Goal: Task Accomplishment & Management: Manage account settings

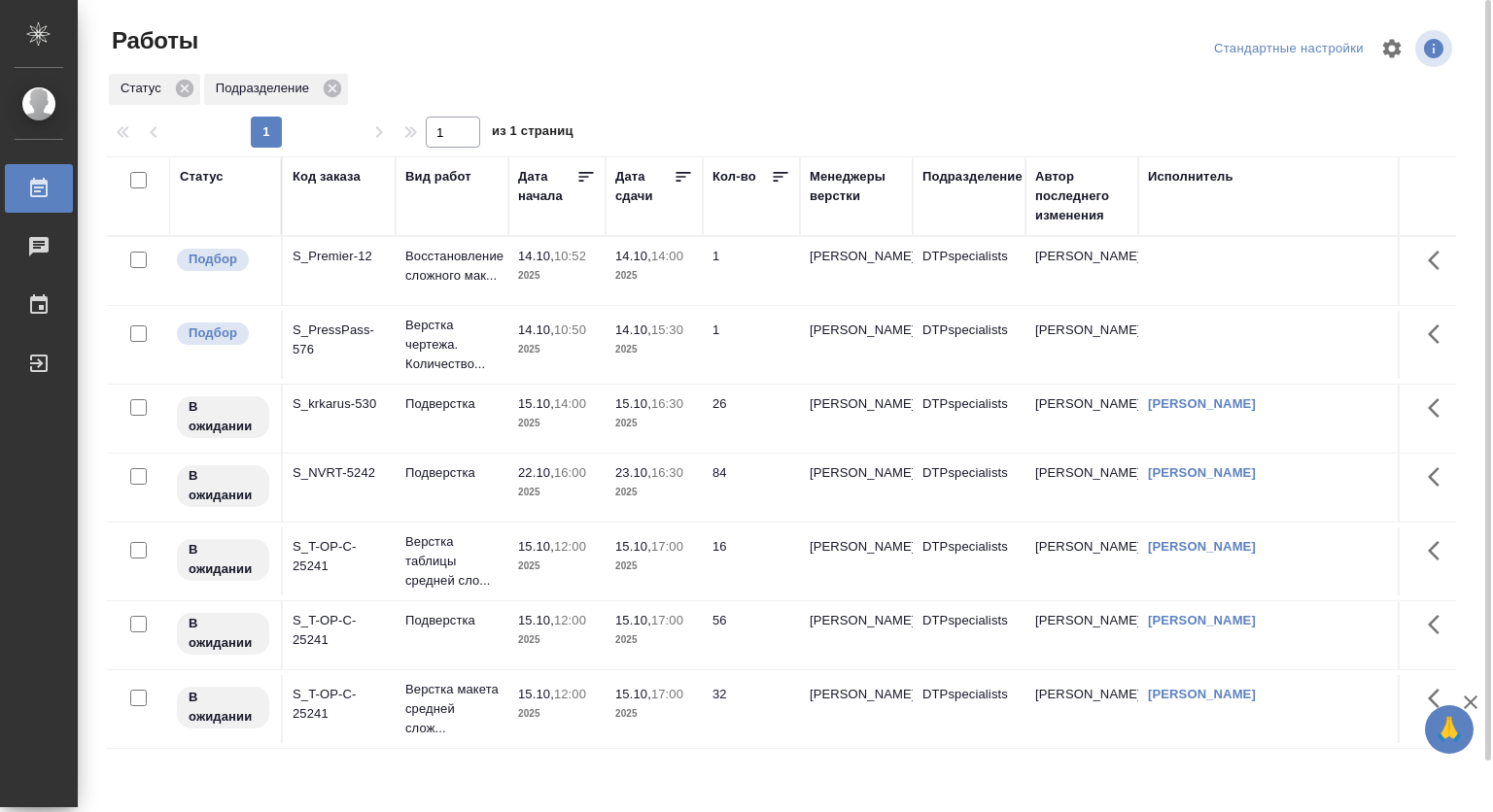
click at [463, 259] on p "Восстановление сложного мак..." at bounding box center [452, 265] width 93 height 39
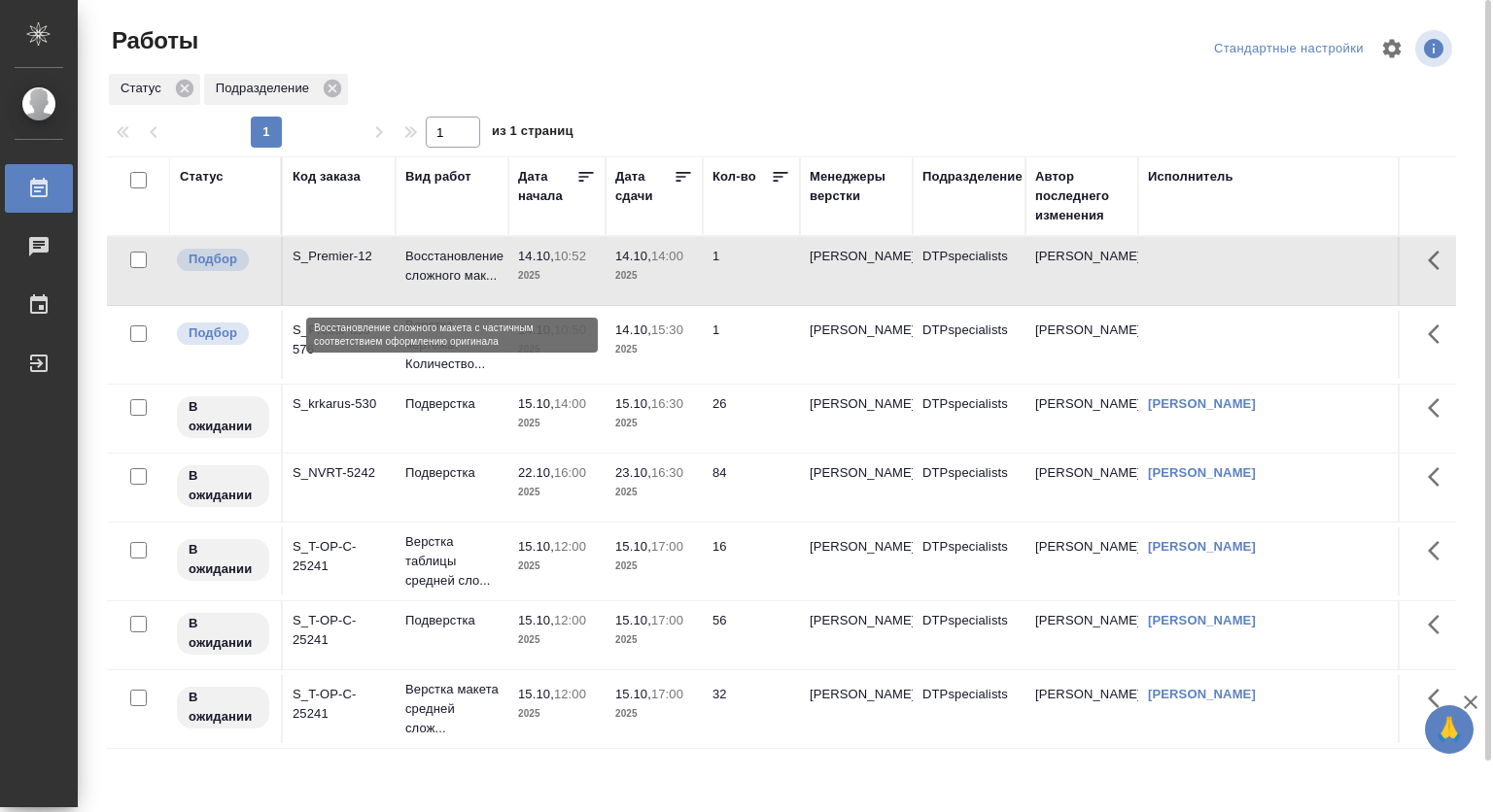
click at [463, 259] on p "Восстановление сложного мак..." at bounding box center [452, 265] width 93 height 39
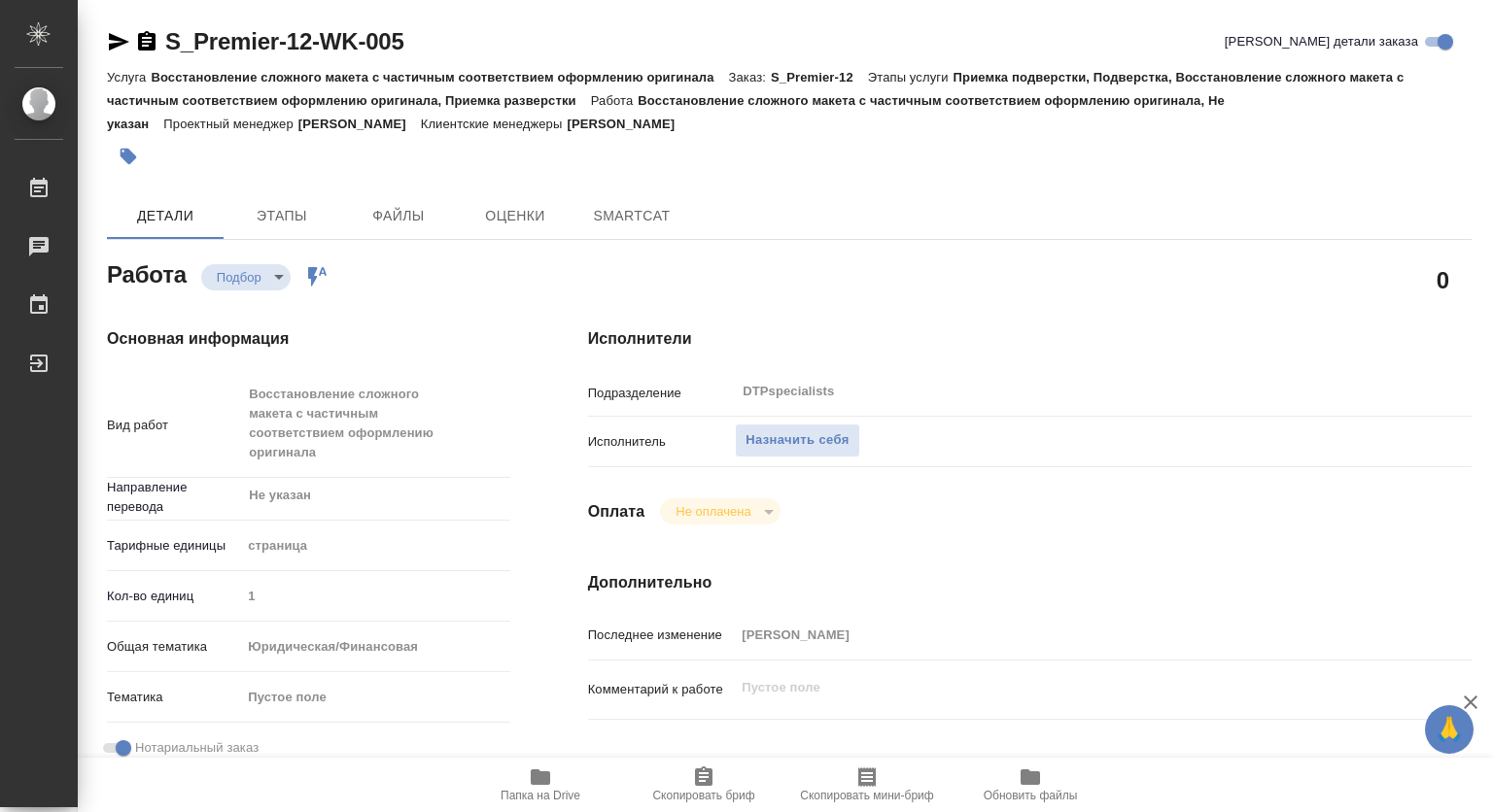
type textarea "x"
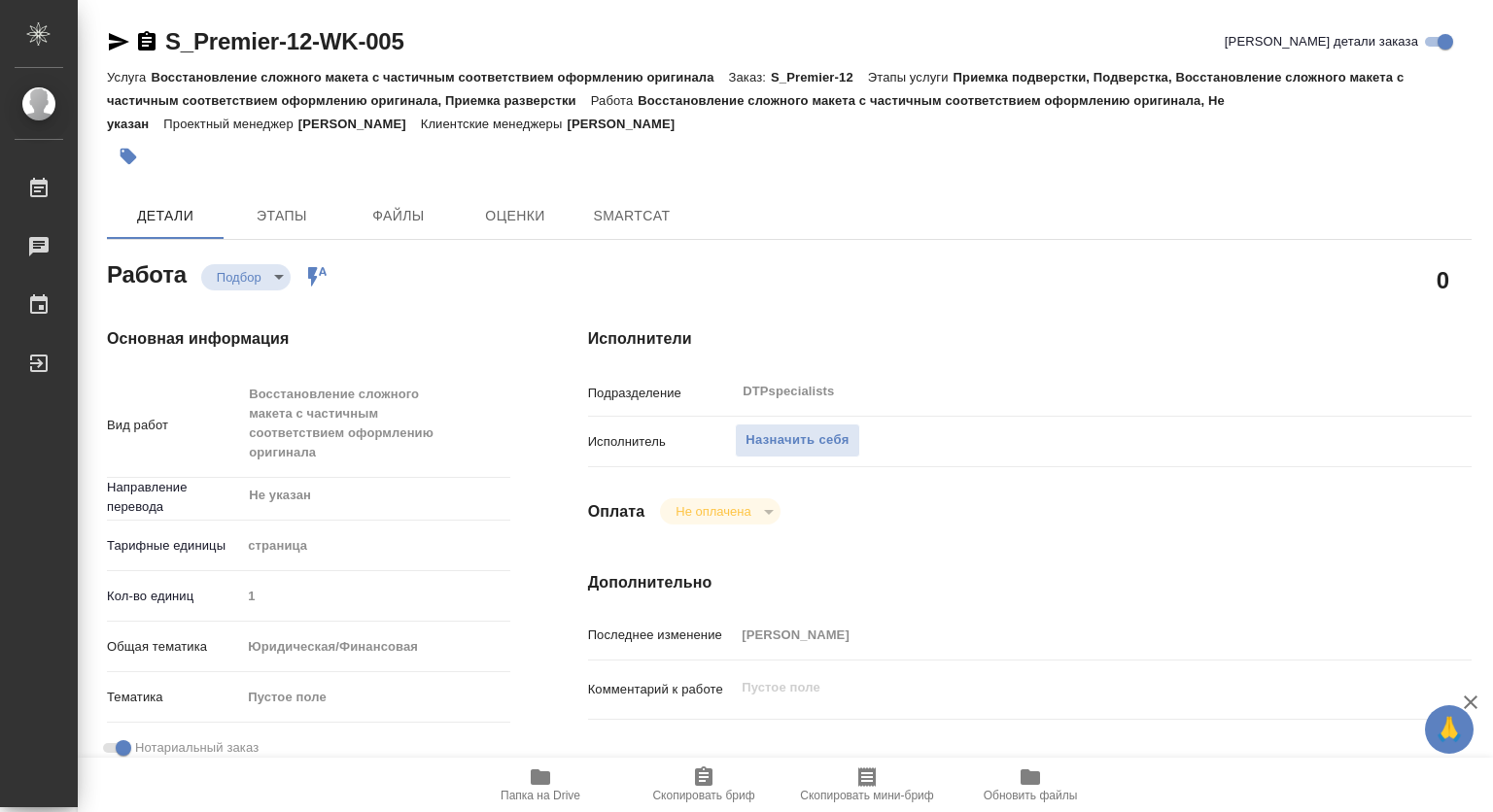
type textarea "x"
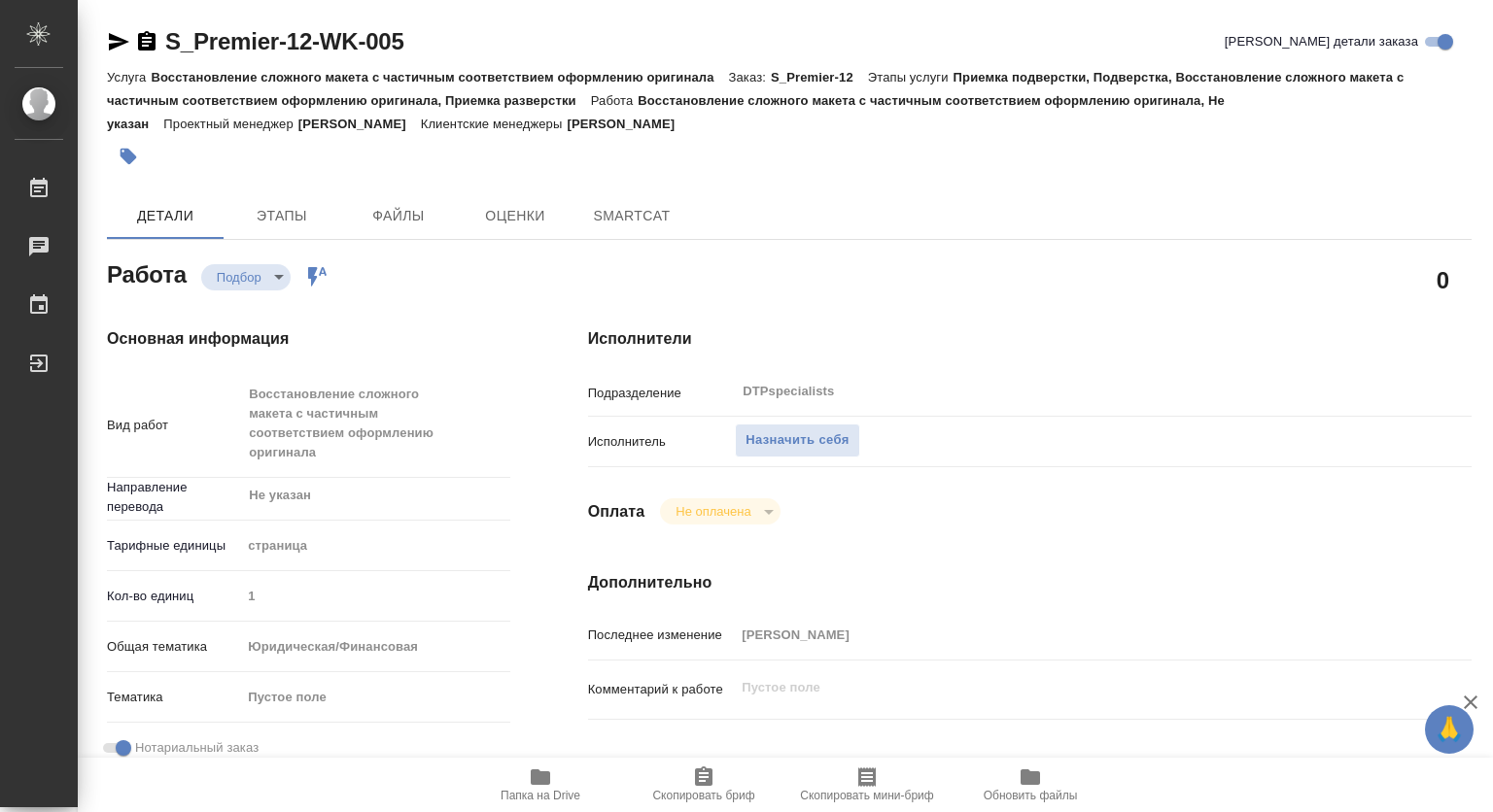
type textarea "x"
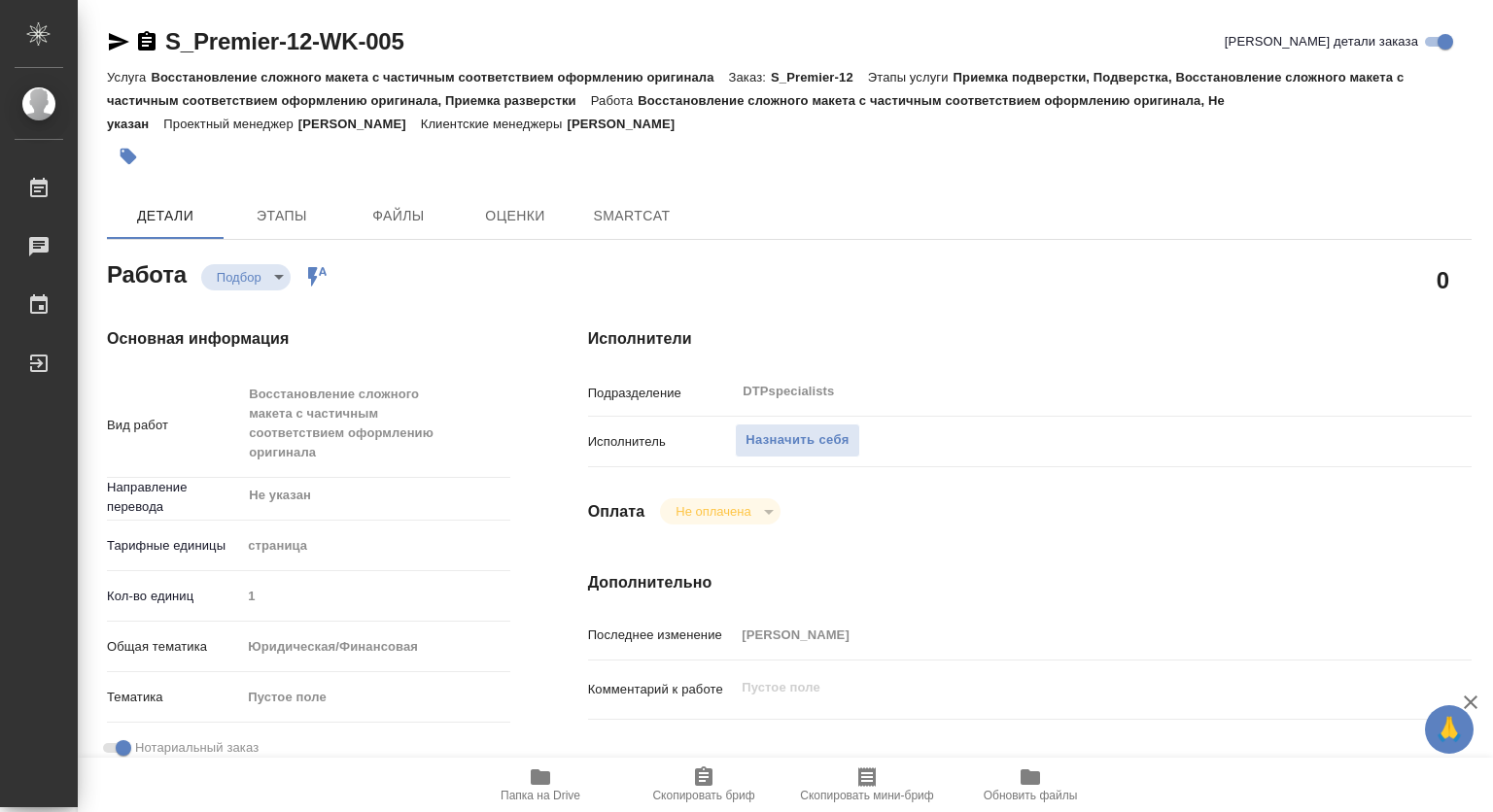
type textarea "x"
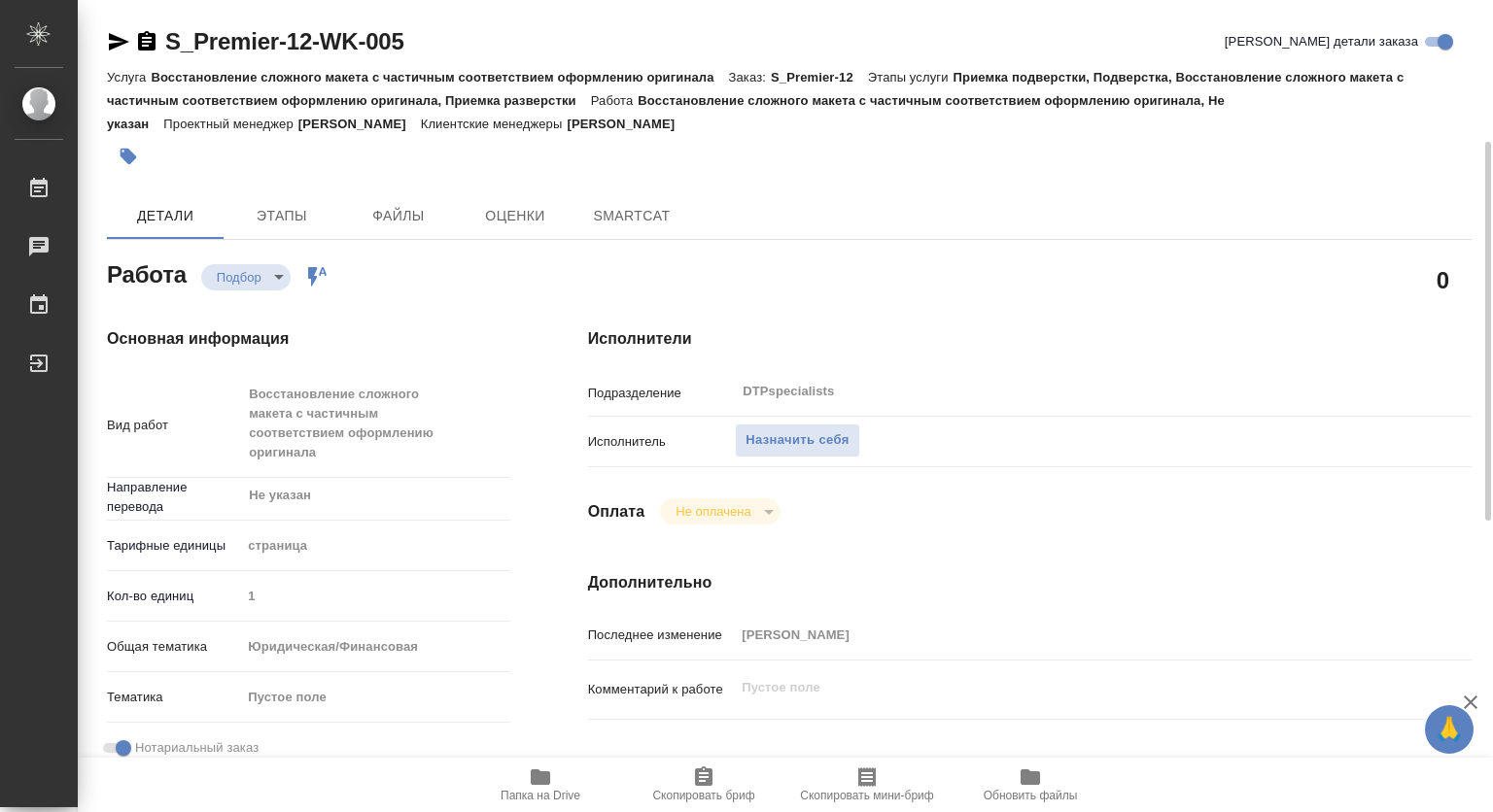
scroll to position [194, 0]
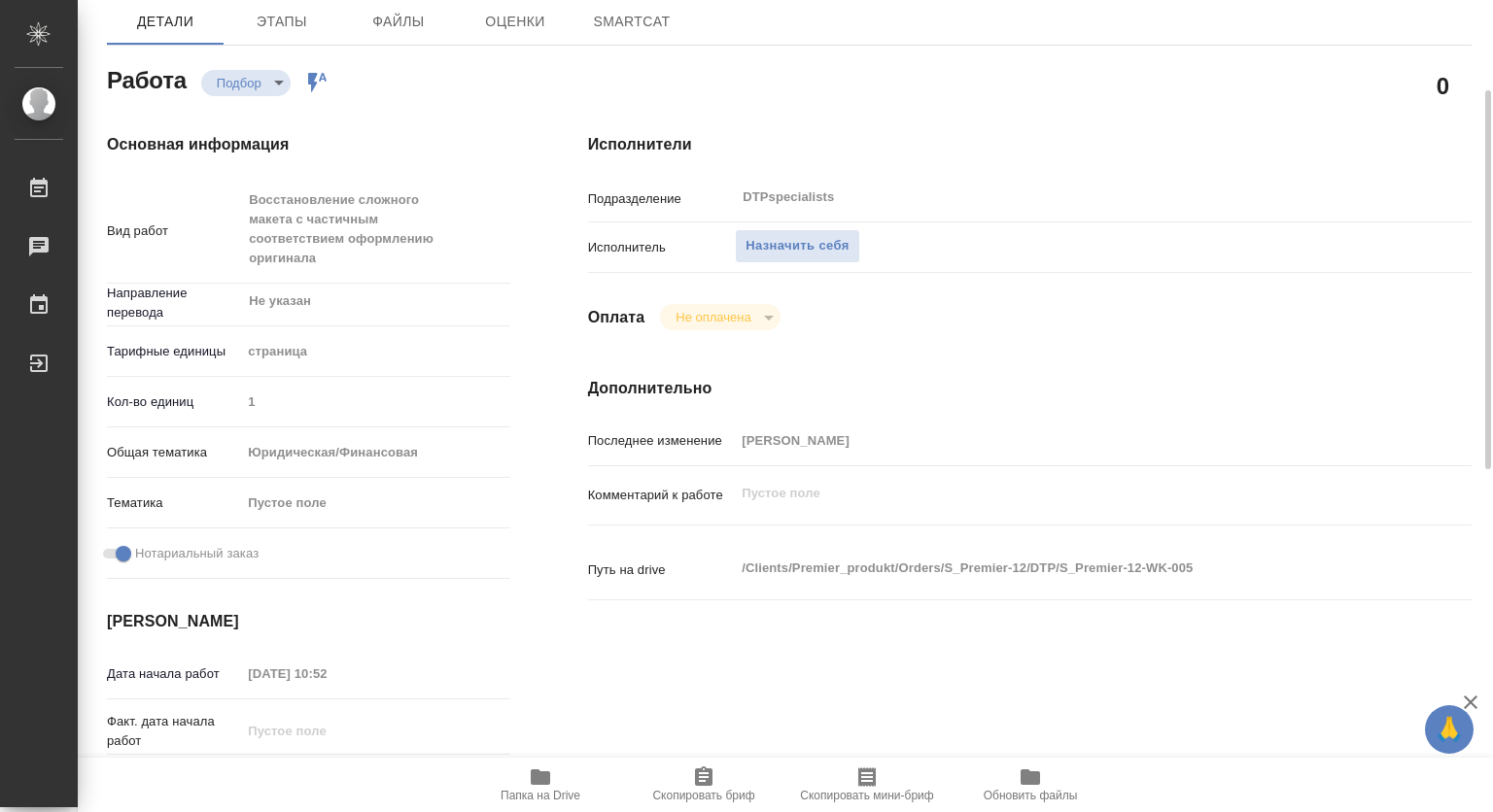
type textarea "x"
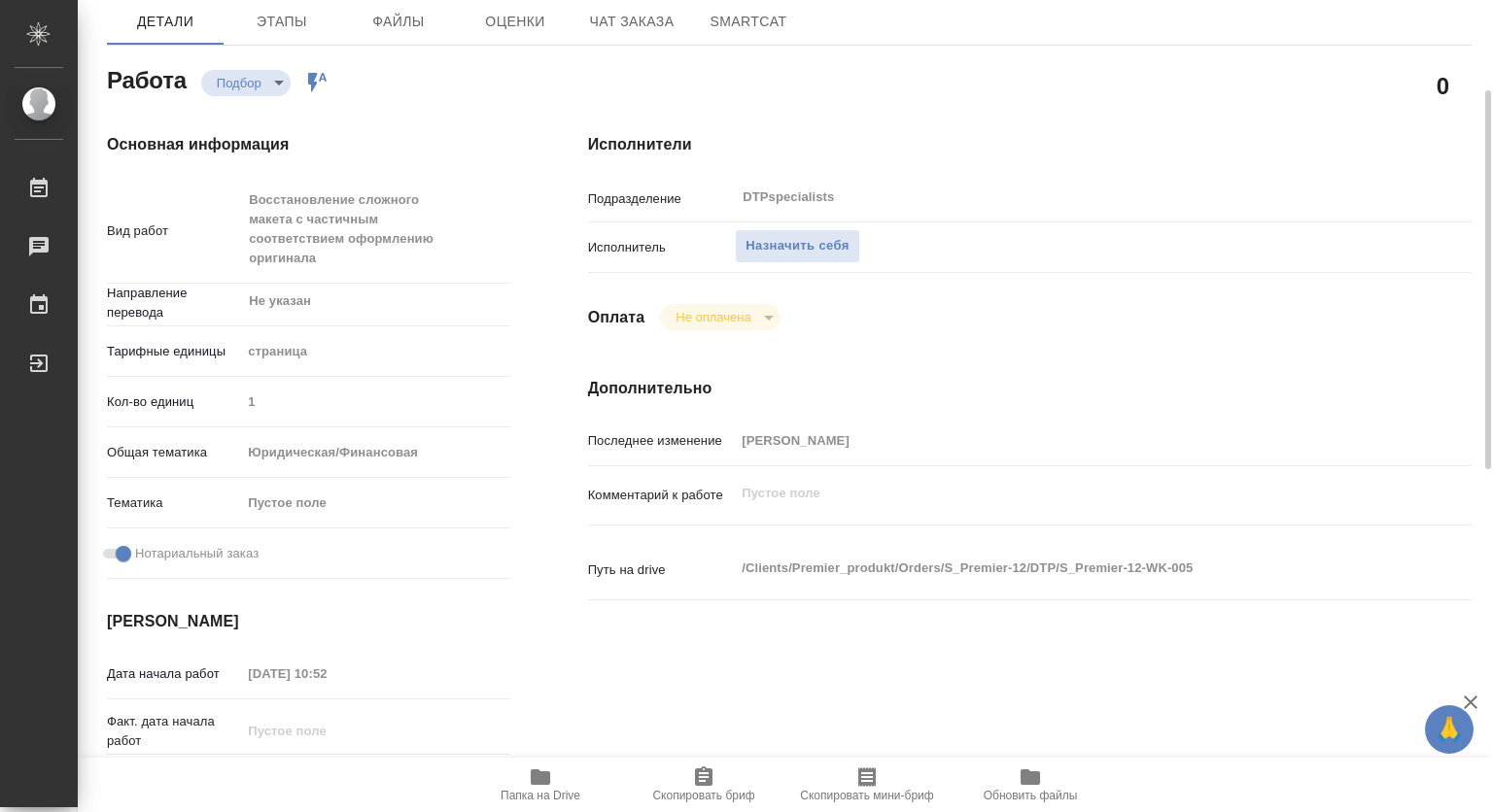
click at [555, 789] on span "Папка на Drive" at bounding box center [540, 796] width 80 height 14
type textarea "x"
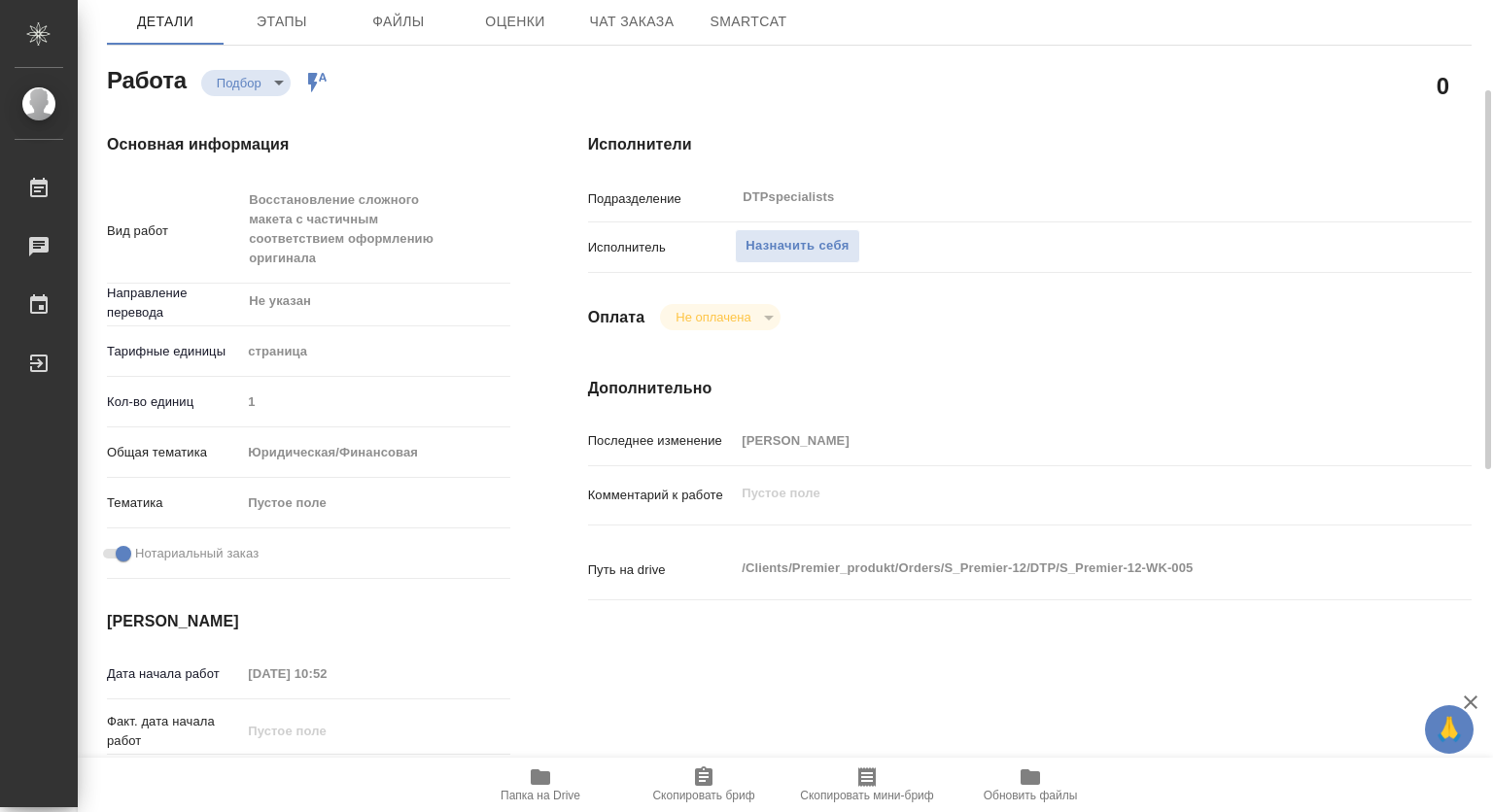
type textarea "x"
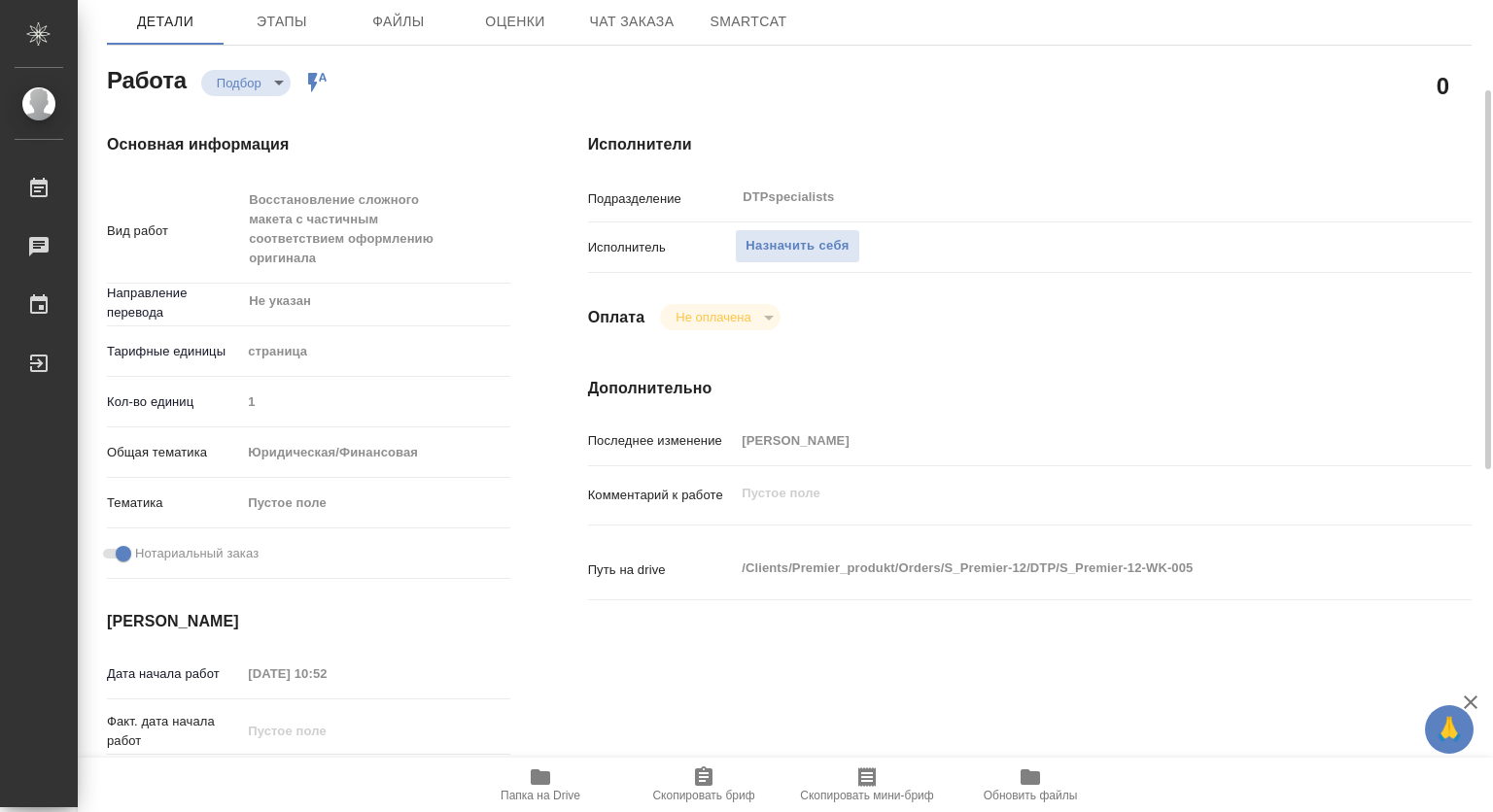
type textarea "x"
click at [759, 255] on span "Назначить себя" at bounding box center [796, 246] width 103 height 23
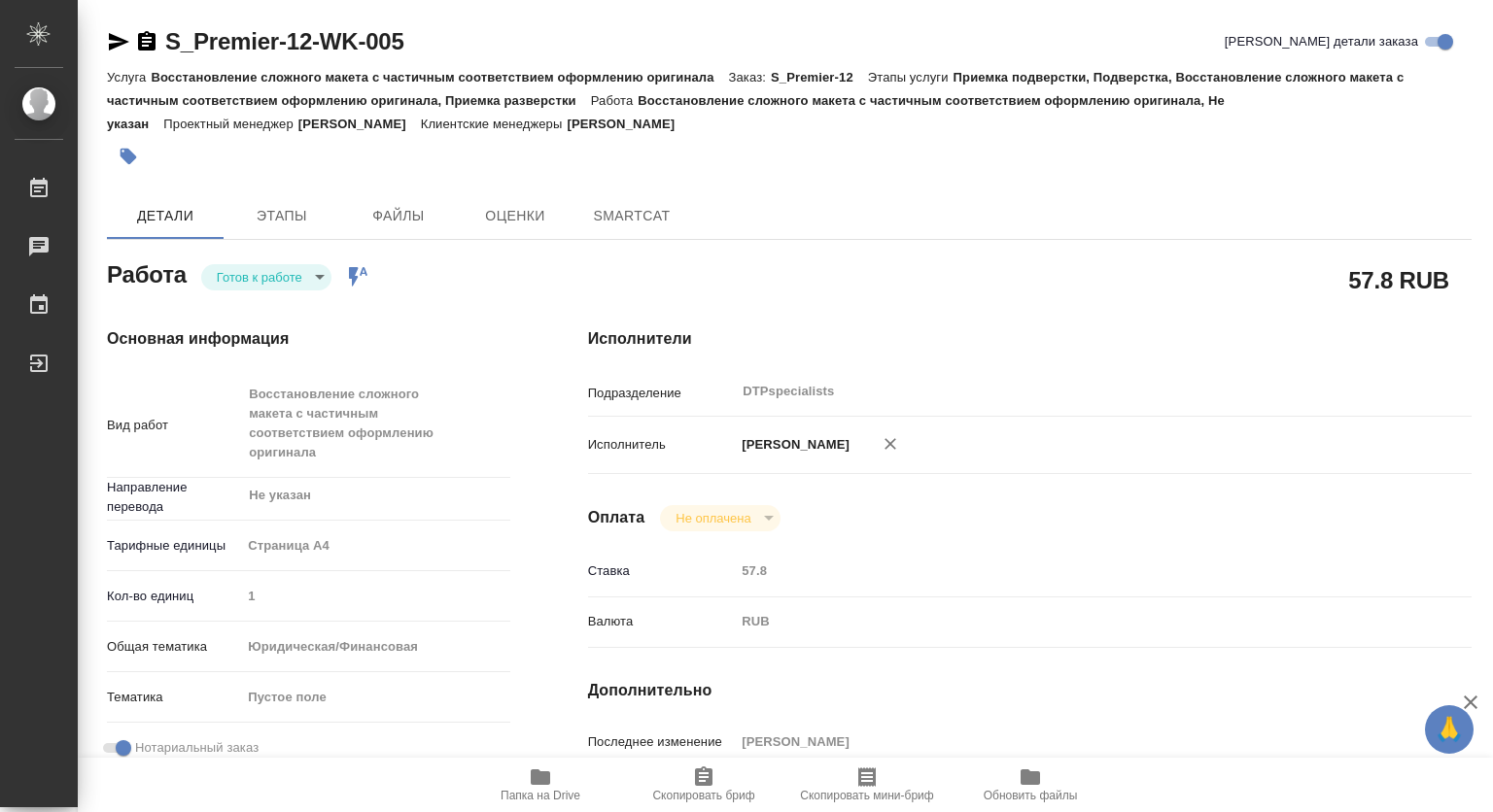
type textarea "x"
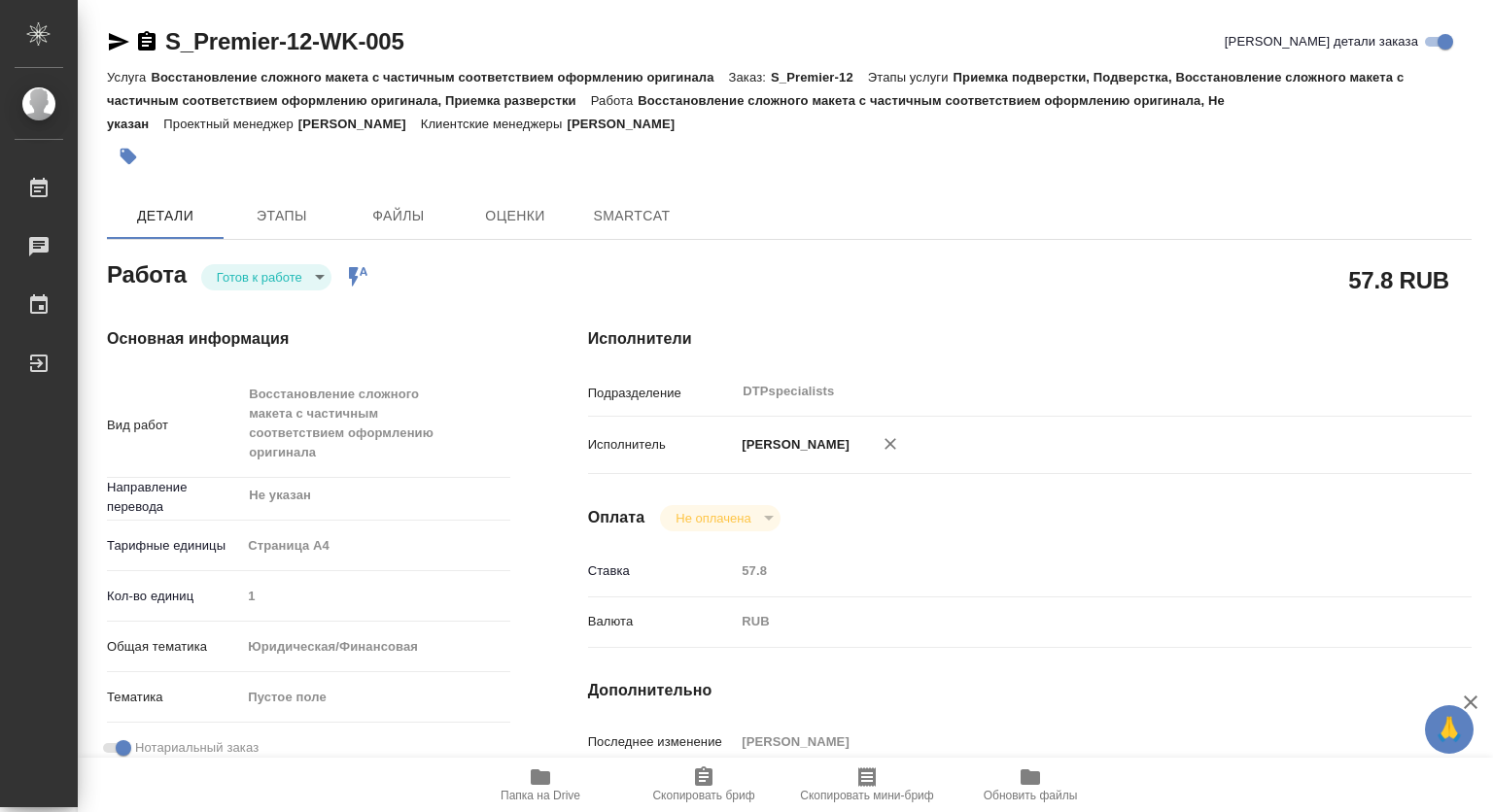
type textarea "x"
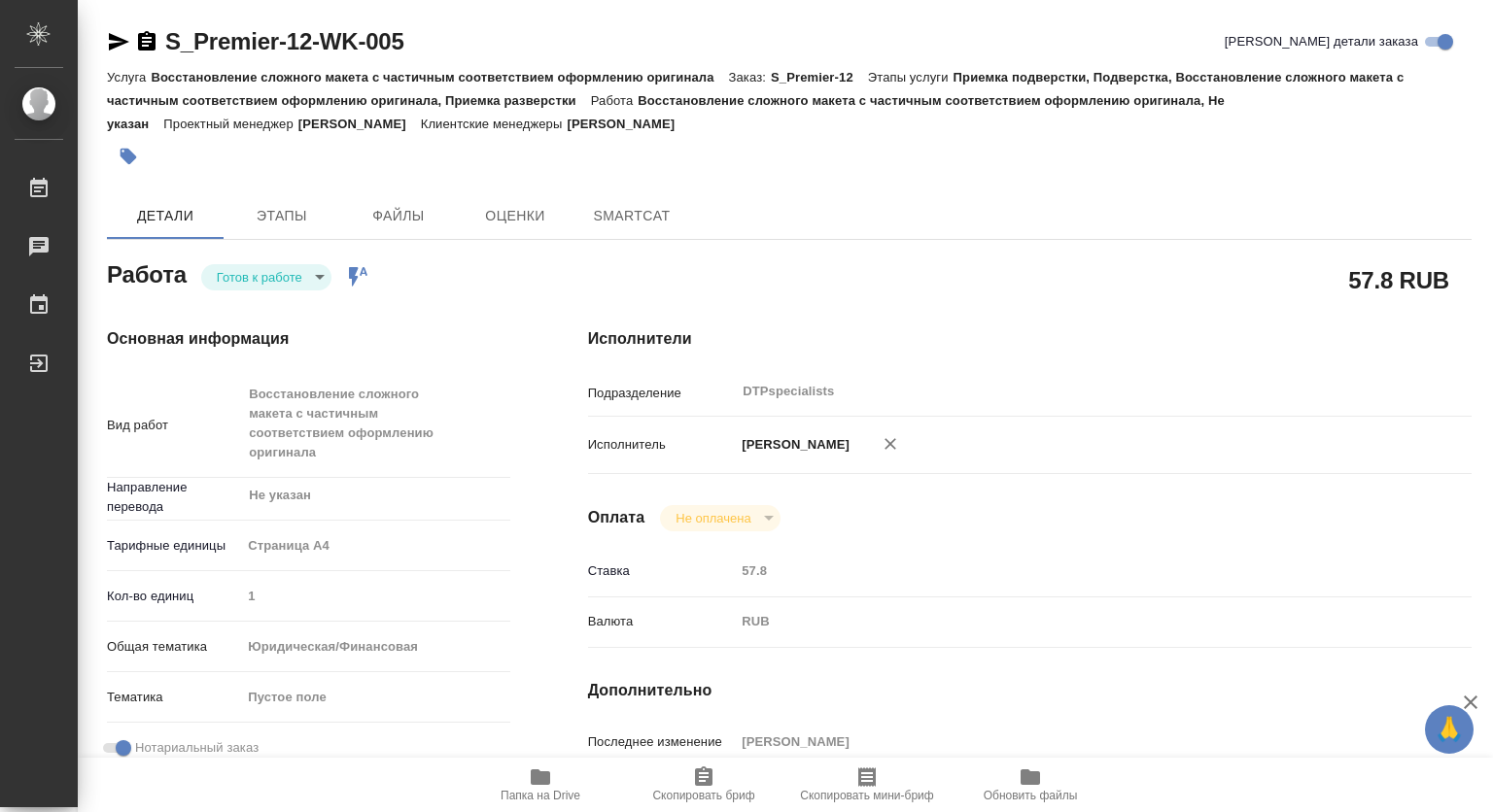
type textarea "x"
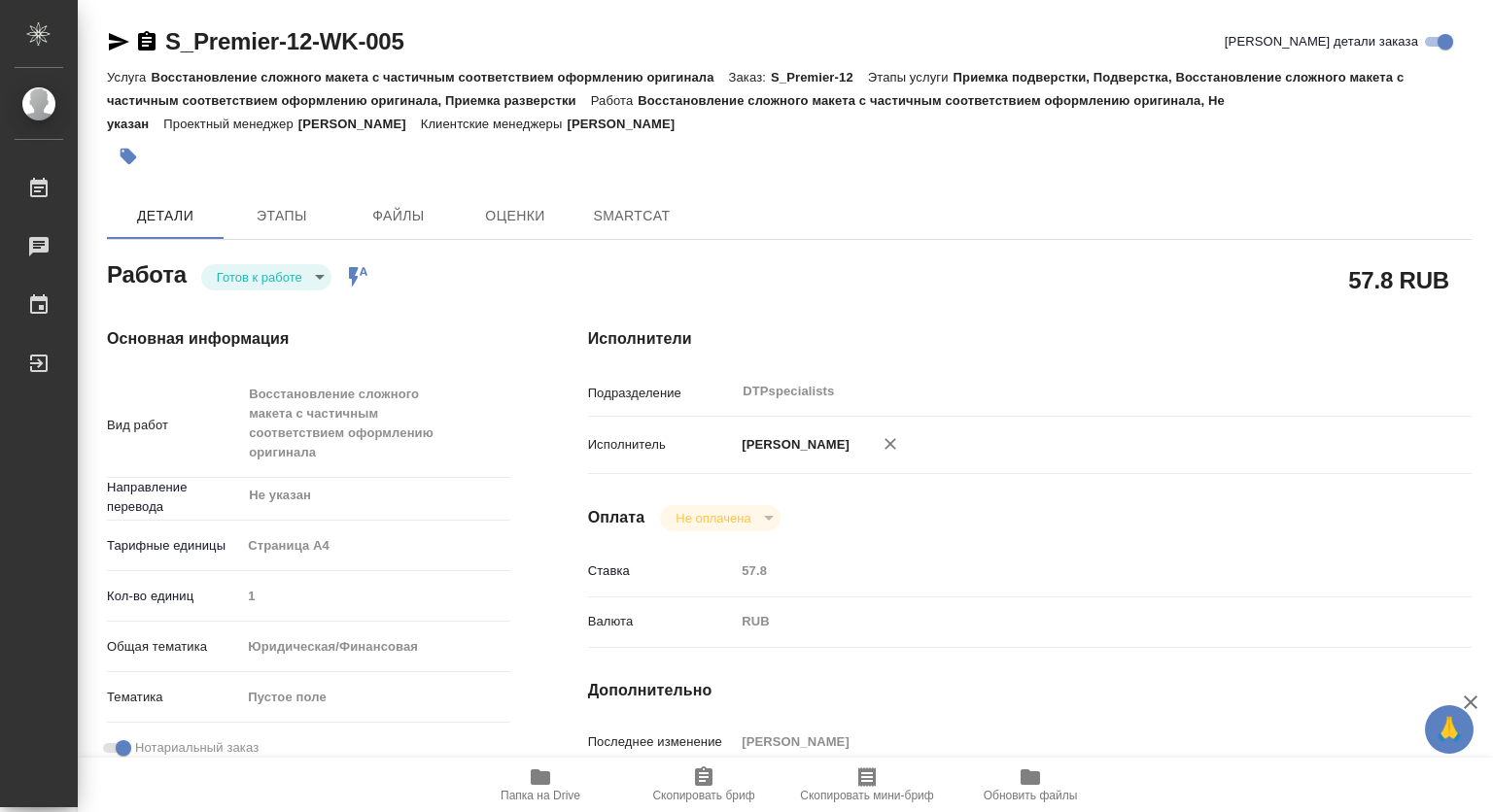
click at [255, 278] on body "🙏 .cls-1 fill:#fff; AWATERA Kovtun Svetlana Работы Чаты График Выйти S_Premier-…" at bounding box center [746, 406] width 1493 height 812
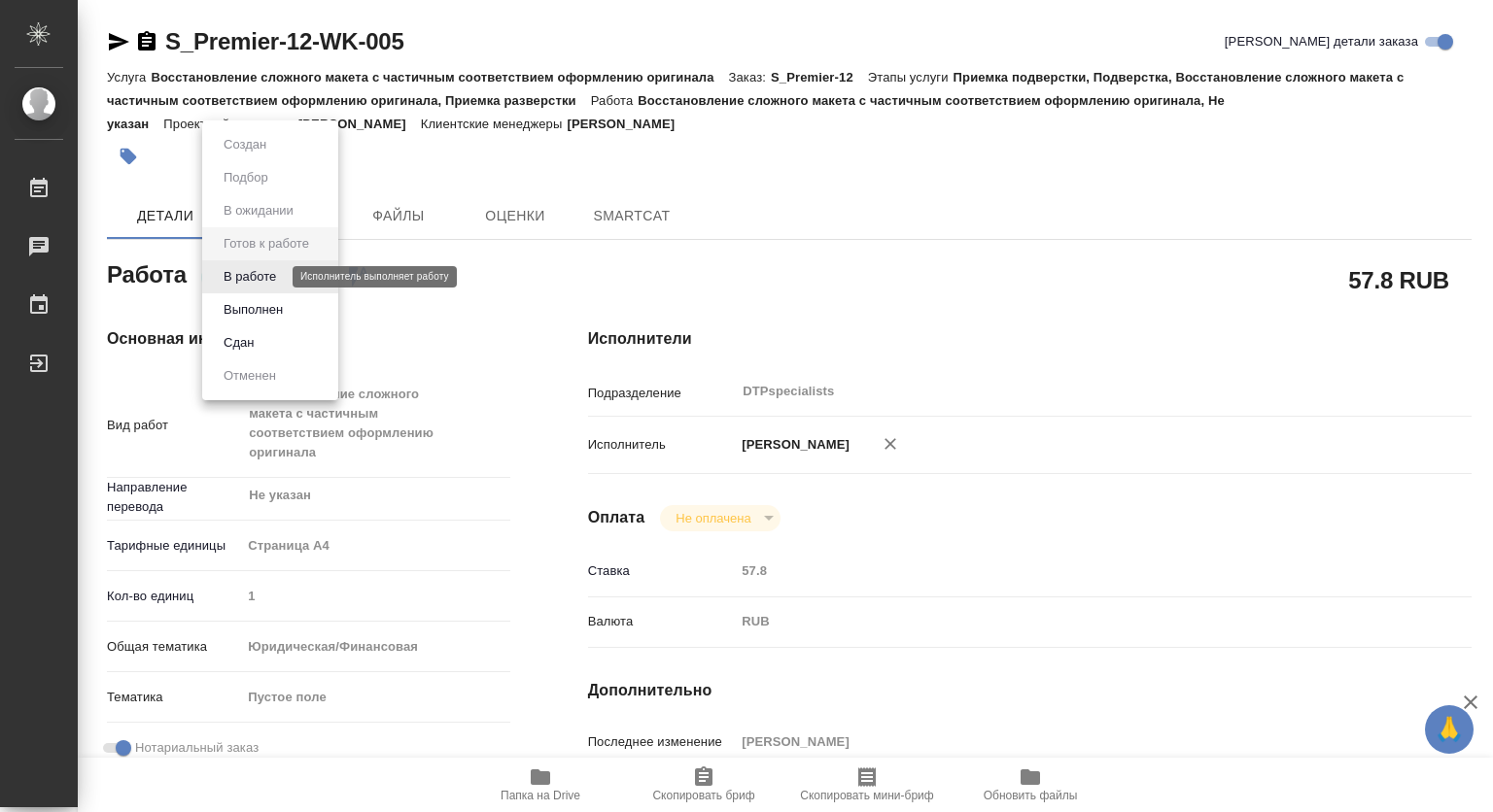
type textarea "x"
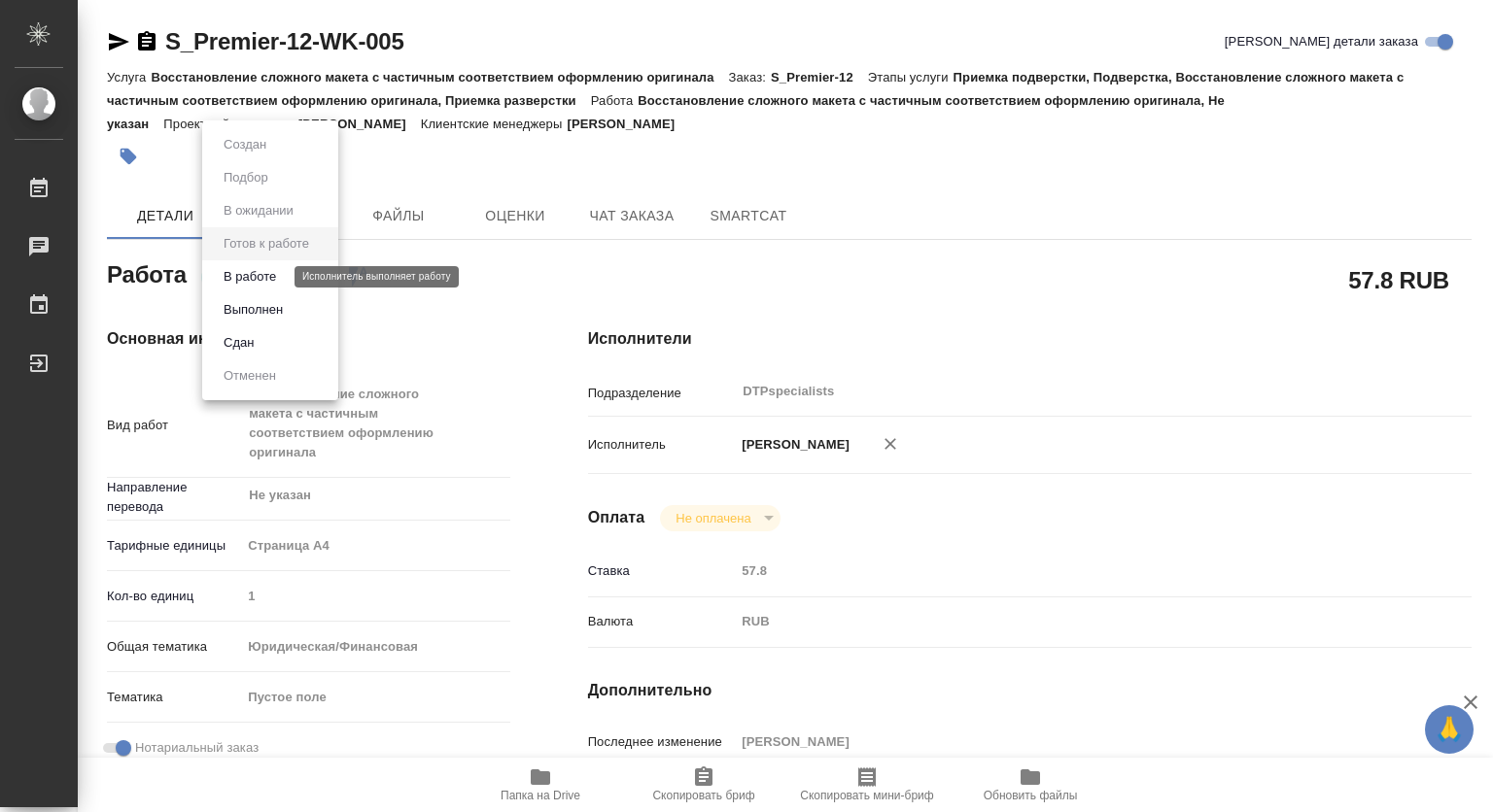
click at [242, 273] on button "В работе" at bounding box center [249, 277] width 64 height 22
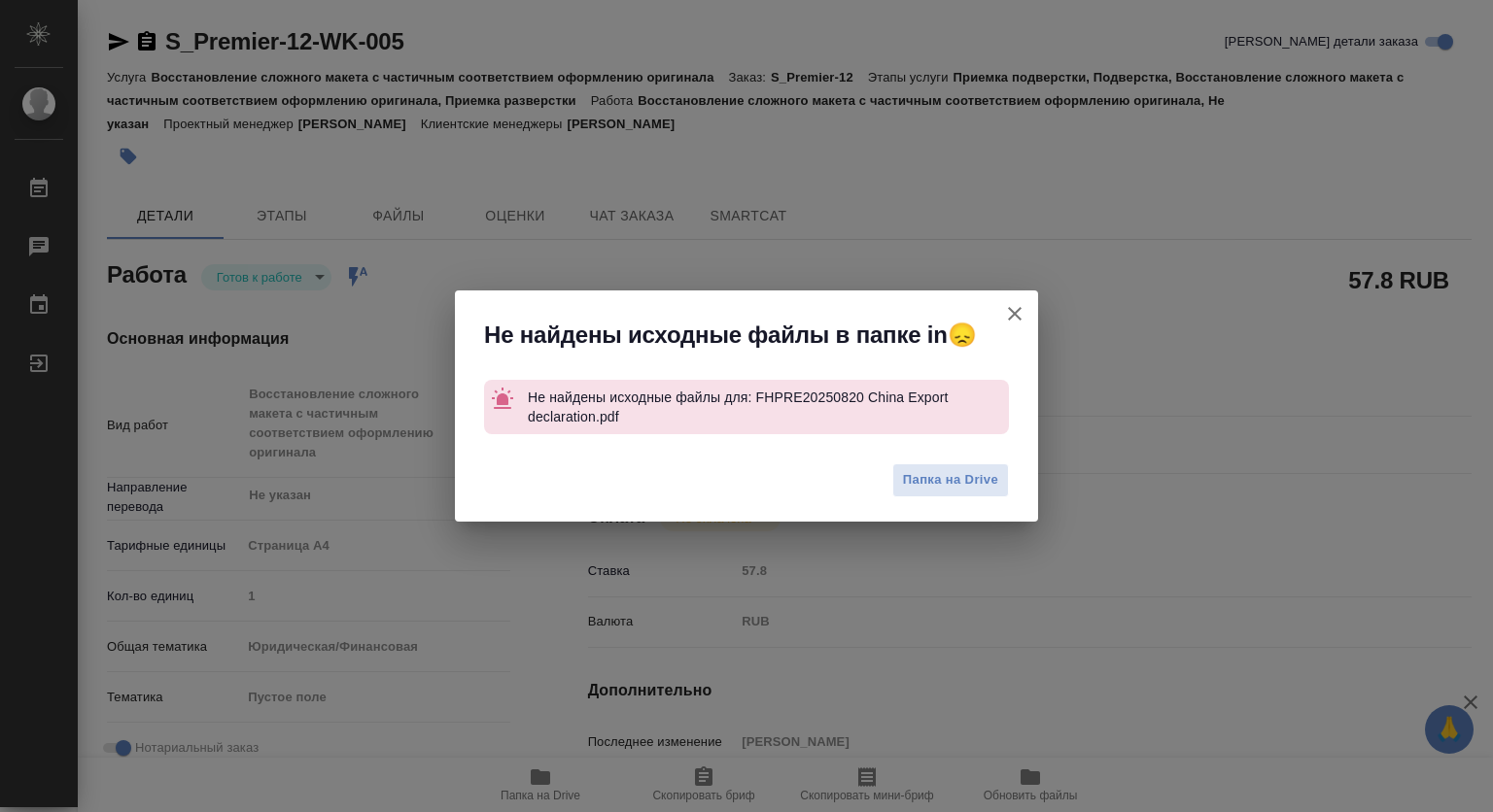
type textarea "x"
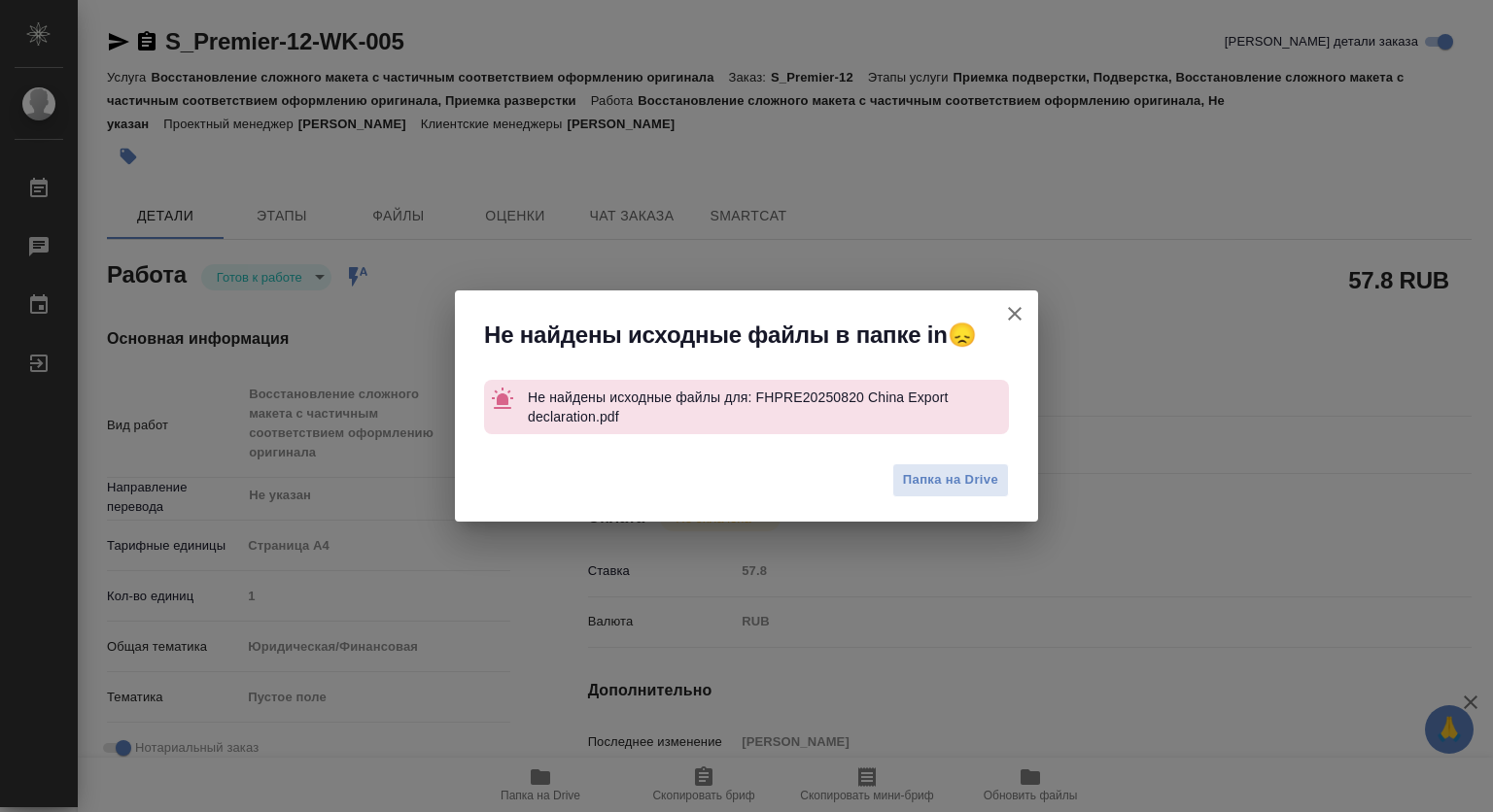
click at [1014, 315] on icon "button" at bounding box center [1015, 314] width 24 height 24
type textarea "x"
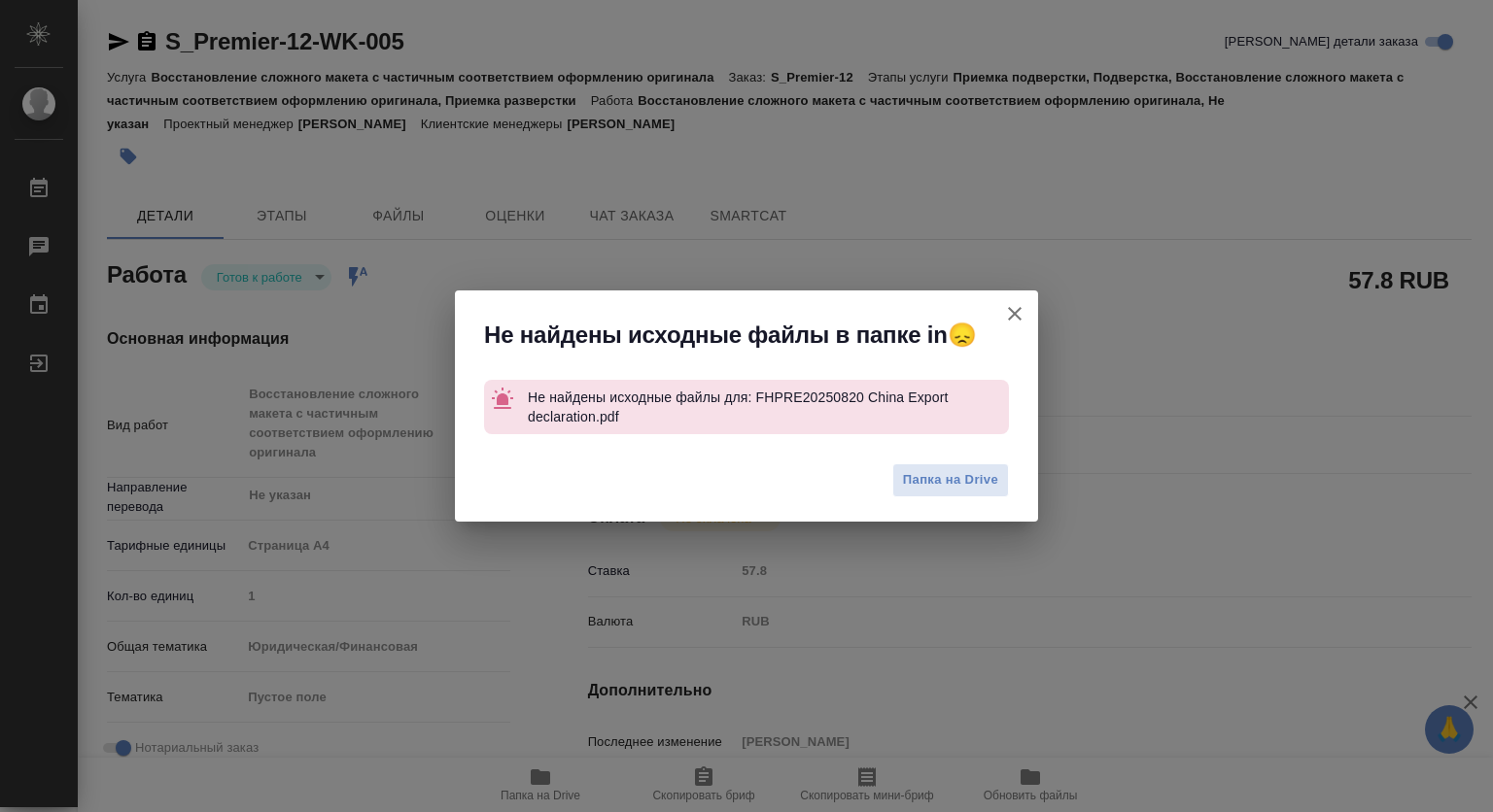
type textarea "x"
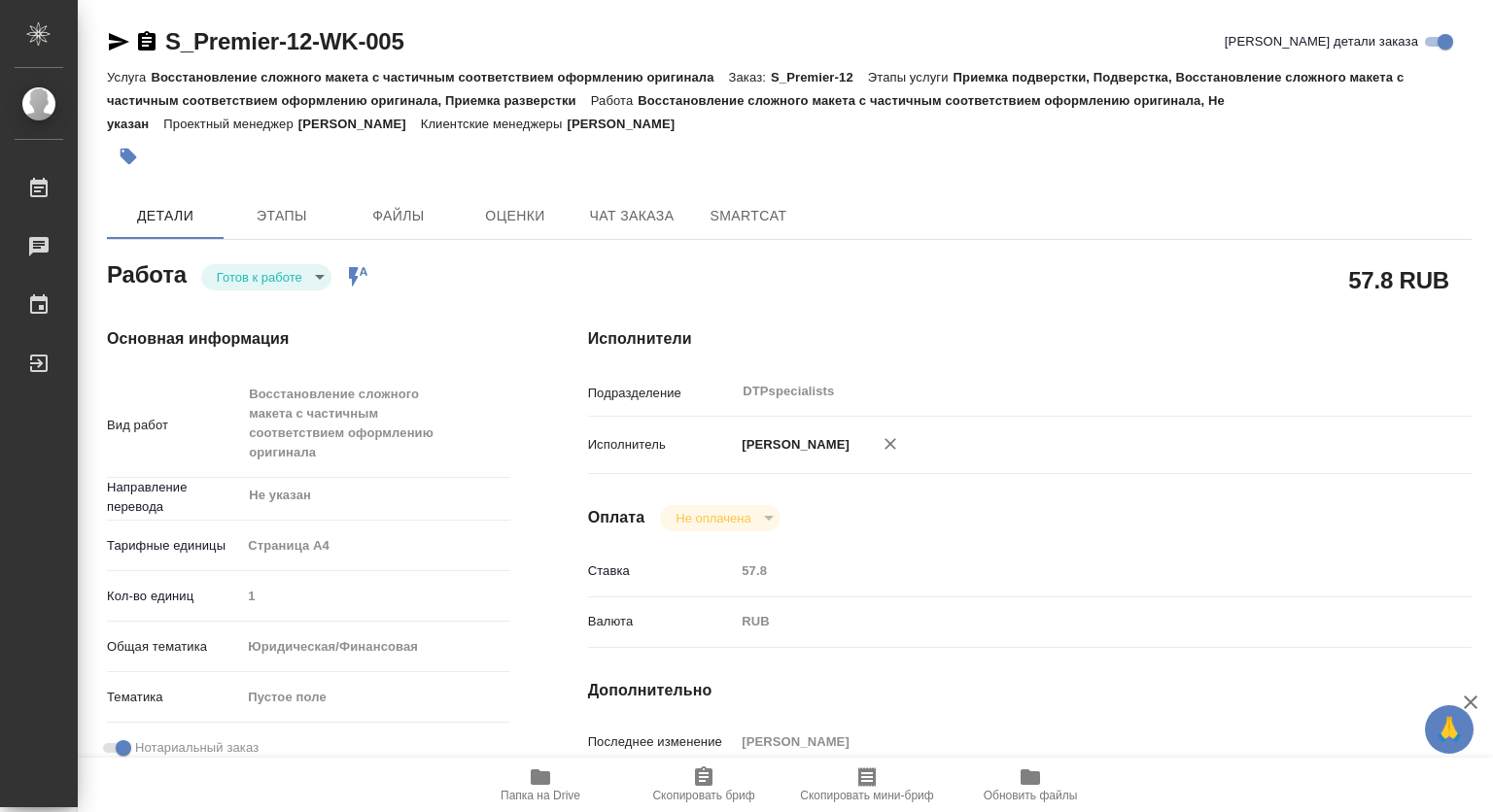
type textarea "x"
